Goal: Information Seeking & Learning: Learn about a topic

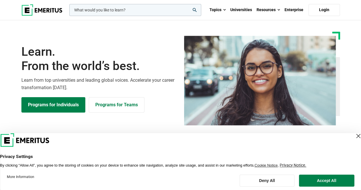
drag, startPoint x: 363, startPoint y: 14, endPoint x: 365, endPoint y: -22, distance: 36.0
click at [135, 13] on input "woocommerce-product-search-field-0" at bounding box center [135, 10] width 132 height 12
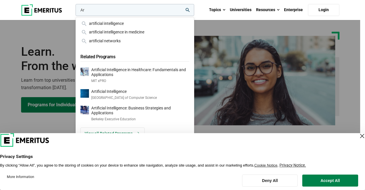
type input "A"
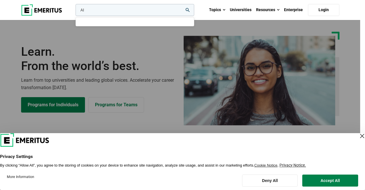
type input "AI"
click at [74, 11] on button "search" at bounding box center [74, 11] width 0 height 0
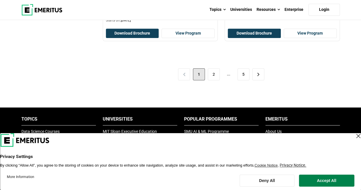
scroll to position [1289, 0]
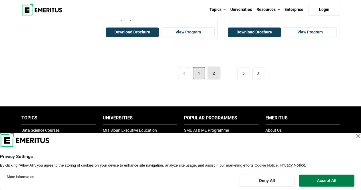
click at [209, 67] on link "2" at bounding box center [214, 73] width 12 height 12
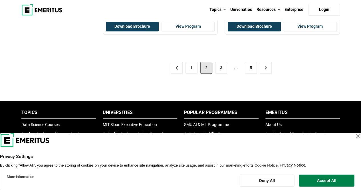
scroll to position [1325, 0]
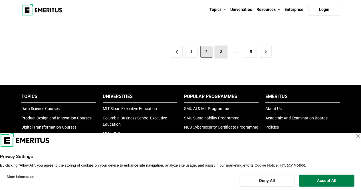
click at [226, 46] on link "3" at bounding box center [221, 52] width 12 height 12
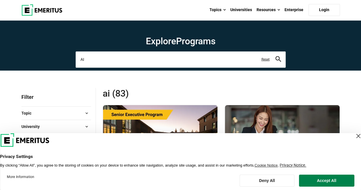
click at [187, 54] on input "AI" at bounding box center [181, 59] width 210 height 16
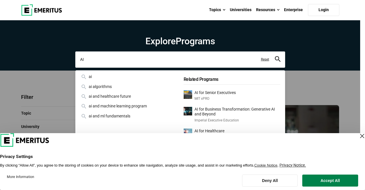
type input "A"
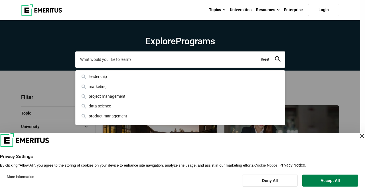
paste input "Artificial Intelligence: Business Strategies and Applications"
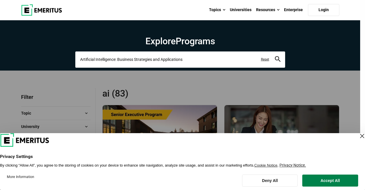
type input "Artificial Intelligence: Business Strategies and Applications"
click at [275, 56] on button "search" at bounding box center [278, 59] width 6 height 7
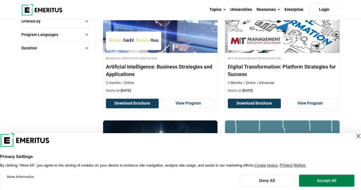
scroll to position [136, 0]
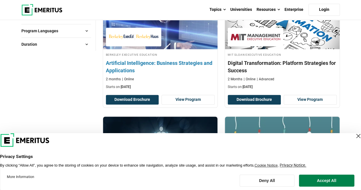
click at [179, 64] on h4 "Artificial Intelligence: Business Strategies and Applications" at bounding box center [160, 66] width 109 height 14
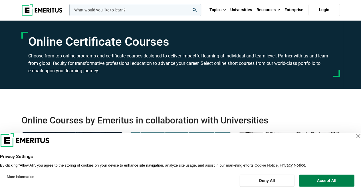
click at [354, 136] on div "Close Layer" at bounding box center [358, 136] width 8 height 8
